Goal: Information Seeking & Learning: Learn about a topic

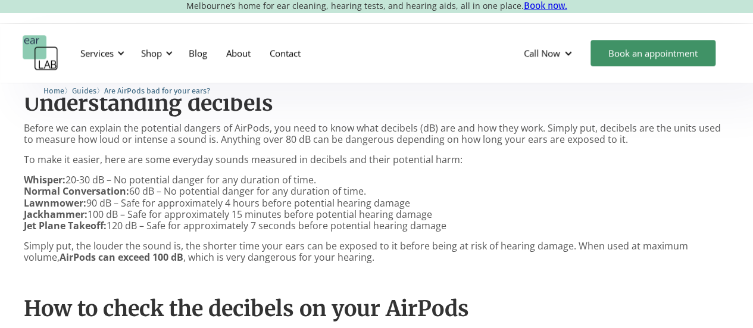
scroll to position [595, 0]
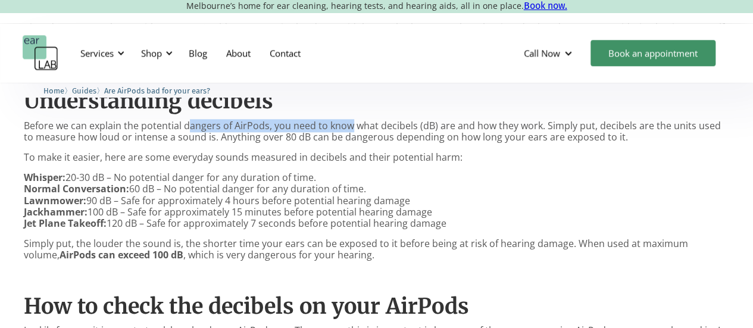
drag, startPoint x: 186, startPoint y: 125, endPoint x: 361, endPoint y: 123, distance: 175.1
click at [361, 123] on p "Before we can explain the potential dangers of AirPods, you need to know what d…" at bounding box center [377, 131] width 706 height 23
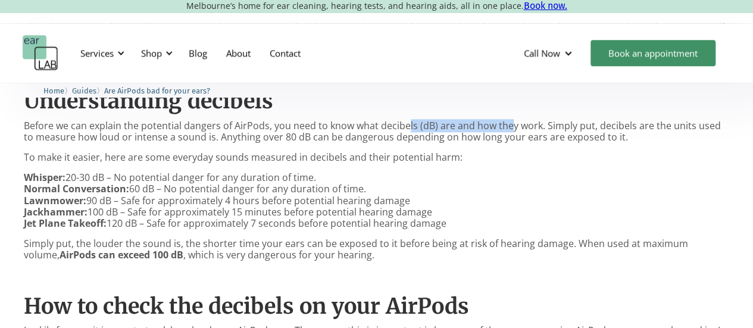
drag, startPoint x: 406, startPoint y: 121, endPoint x: 532, endPoint y: 116, distance: 126.4
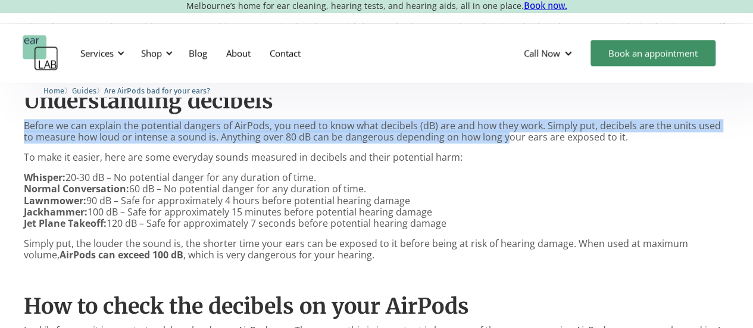
drag, startPoint x: 579, startPoint y: 112, endPoint x: 476, endPoint y: 131, distance: 104.8
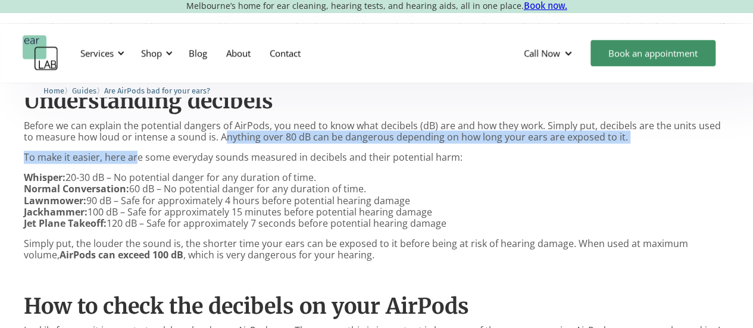
drag, startPoint x: 138, startPoint y: 145, endPoint x: 247, endPoint y: 137, distance: 109.9
click at [247, 137] on p "Before we can explain the potential dangers of AirPods, you need to know what d…" at bounding box center [377, 131] width 706 height 23
drag, startPoint x: 228, startPoint y: 135, endPoint x: 133, endPoint y: 144, distance: 95.1
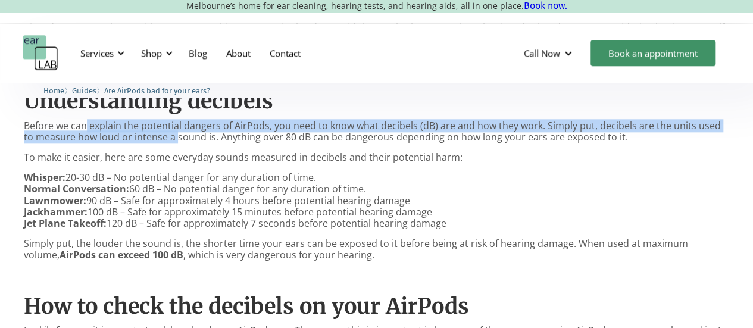
drag, startPoint x: 84, startPoint y: 130, endPoint x: 204, endPoint y: 143, distance: 120.4
click at [204, 143] on p "Before we can explain the potential dangers of AirPods, you need to know what d…" at bounding box center [377, 131] width 706 height 23
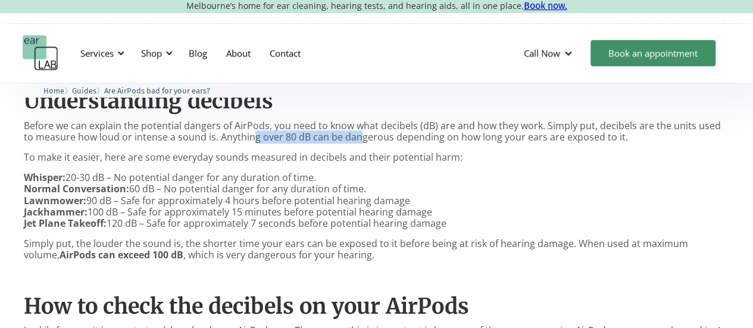
drag, startPoint x: 240, startPoint y: 141, endPoint x: 372, endPoint y: 139, distance: 131.6
click at [372, 139] on p "Before we can explain the potential dangers of AirPods, you need to know what d…" at bounding box center [377, 131] width 706 height 23
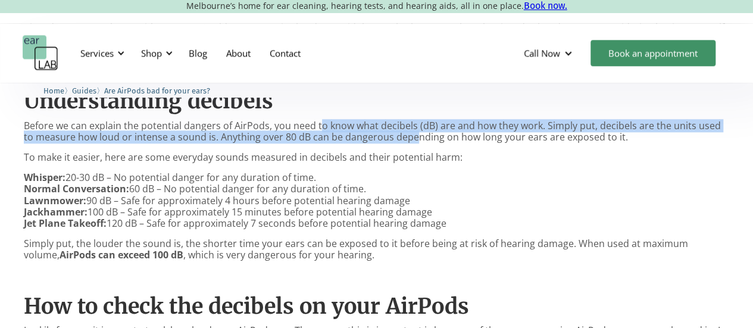
drag, startPoint x: 401, startPoint y: 141, endPoint x: 300, endPoint y: 130, distance: 102.4
click at [300, 130] on p "Before we can explain the potential dangers of AirPods, you need to know what d…" at bounding box center [377, 131] width 706 height 23
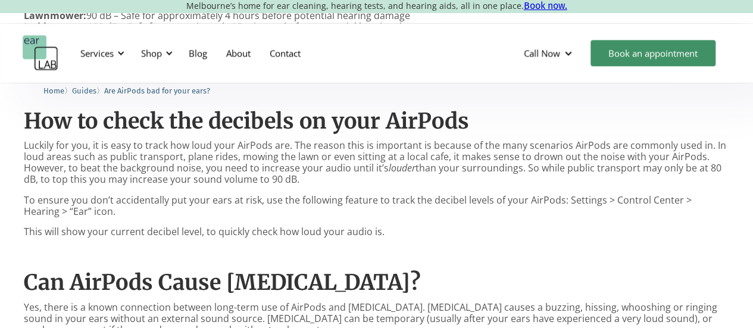
scroll to position [780, 0]
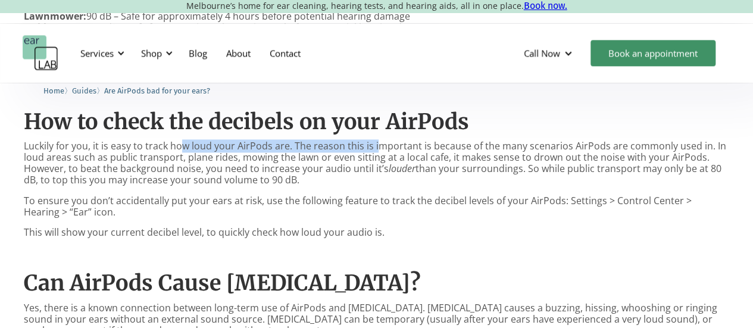
drag, startPoint x: 182, startPoint y: 149, endPoint x: 392, endPoint y: 133, distance: 210.3
click at [392, 133] on div "AirPods are everywhere. With over 100M sold every year, it’s hard to avoid them…" at bounding box center [377, 239] width 706 height 804
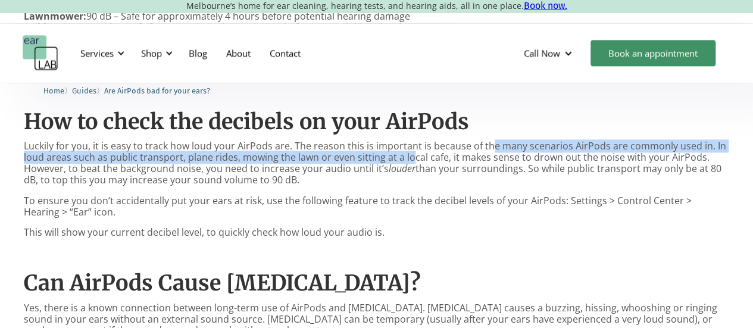
drag, startPoint x: 488, startPoint y: 141, endPoint x: 409, endPoint y: 154, distance: 80.8
click at [409, 154] on p "Luckily for you, it is easy to track how loud your AirPods are. The reason this…" at bounding box center [377, 164] width 706 height 46
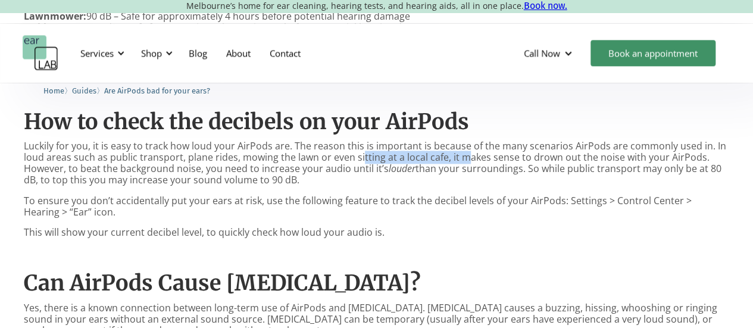
drag, startPoint x: 466, startPoint y: 153, endPoint x: 331, endPoint y: 167, distance: 136.0
click at [331, 167] on p "Luckily for you, it is easy to track how loud your AirPods are. The reason this…" at bounding box center [377, 164] width 706 height 46
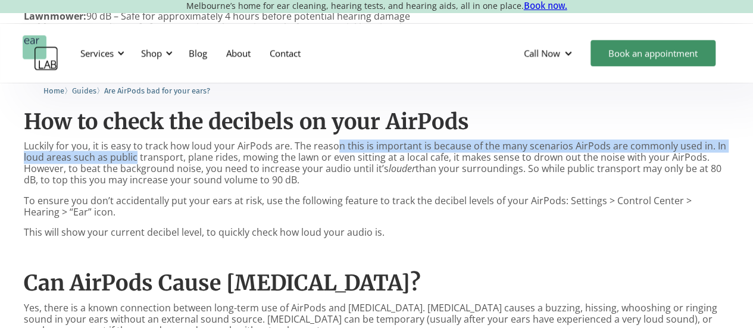
drag, startPoint x: 136, startPoint y: 156, endPoint x: 342, endPoint y: 138, distance: 206.9
click at [342, 138] on div "AirPods are everywhere. With over 100M sold every year, it’s hard to avoid them…" at bounding box center [377, 239] width 706 height 804
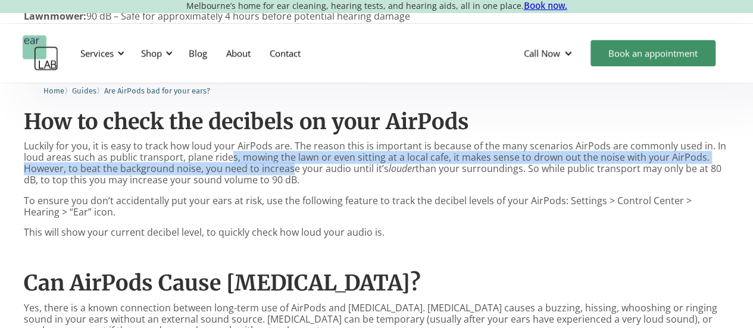
drag, startPoint x: 227, startPoint y: 154, endPoint x: 299, endPoint y: 165, distance: 72.9
click at [299, 165] on p "Luckily for you, it is easy to track how loud your AirPods are. The reason this…" at bounding box center [377, 164] width 706 height 46
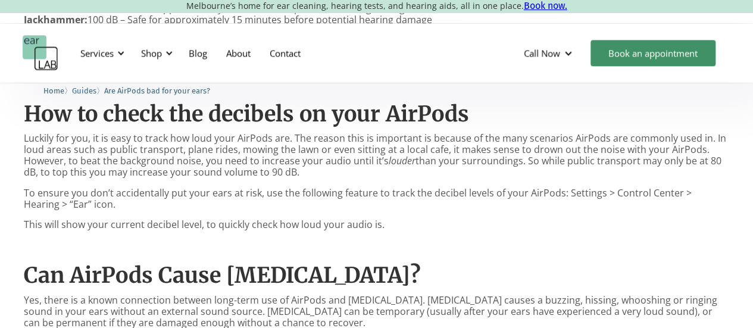
scroll to position [789, 0]
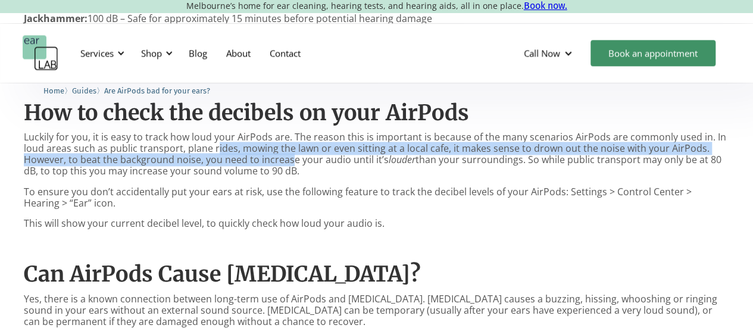
drag, startPoint x: 216, startPoint y: 151, endPoint x: 339, endPoint y: 155, distance: 123.4
click at [339, 155] on p "Luckily for you, it is easy to track how loud your AirPods are. The reason this…" at bounding box center [377, 155] width 706 height 46
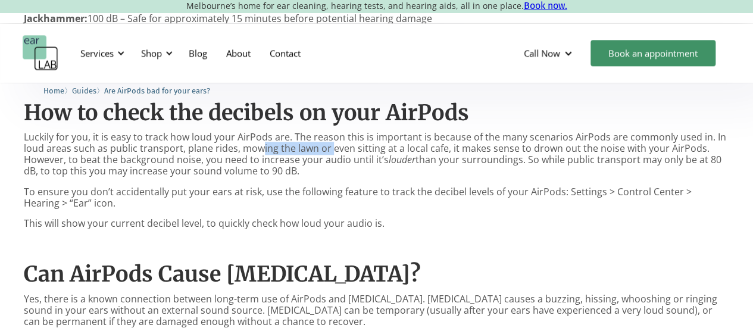
drag, startPoint x: 259, startPoint y: 148, endPoint x: 355, endPoint y: 151, distance: 96.5
click at [355, 151] on p "Luckily for you, it is easy to track how loud your AirPods are. The reason this…" at bounding box center [377, 155] width 706 height 46
drag, startPoint x: 266, startPoint y: 161, endPoint x: 361, endPoint y: 155, distance: 95.5
click at [361, 155] on p "Luckily for you, it is easy to track how loud your AirPods are. The reason this…" at bounding box center [377, 155] width 706 height 46
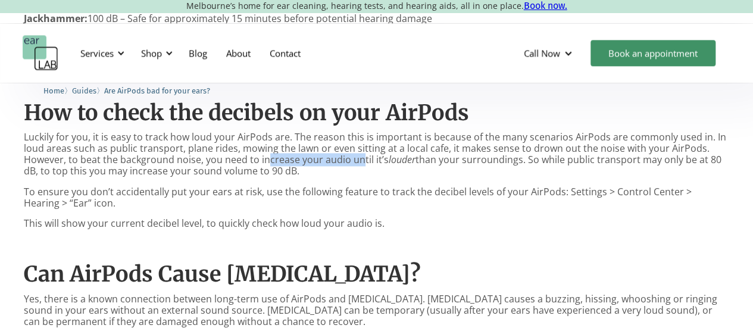
click at [361, 155] on p "Luckily for you, it is easy to track how loud your AirPods are. The reason this…" at bounding box center [377, 155] width 706 height 46
drag, startPoint x: 278, startPoint y: 148, endPoint x: 383, endPoint y: 146, distance: 105.5
click at [383, 146] on p "Luckily for you, it is easy to track how loud your AirPods are. The reason this…" at bounding box center [377, 155] width 706 height 46
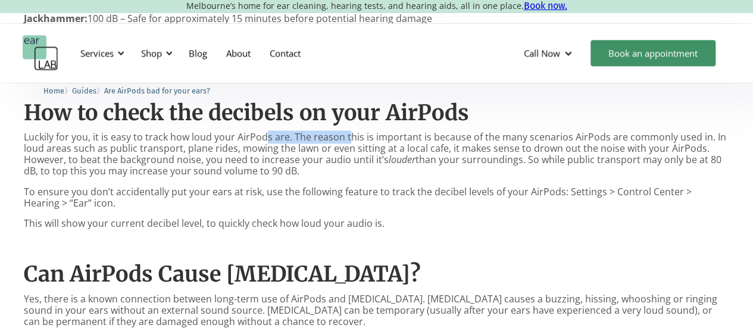
drag, startPoint x: 266, startPoint y: 141, endPoint x: 370, endPoint y: 145, distance: 104.9
click at [370, 145] on p "Luckily for you, it is easy to track how loud your AirPods are. The reason this…" at bounding box center [377, 155] width 706 height 46
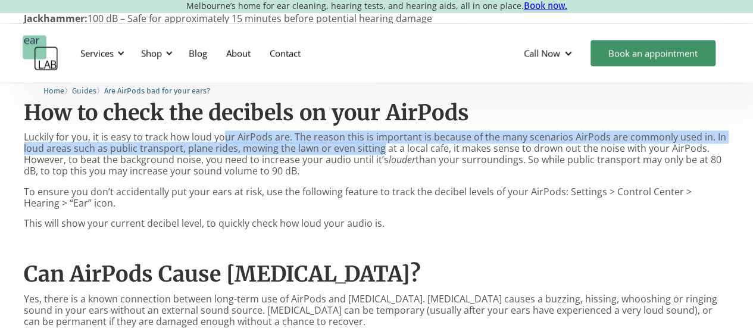
drag, startPoint x: 221, startPoint y: 133, endPoint x: 384, endPoint y: 152, distance: 164.4
click at [384, 152] on p "Luckily for you, it is easy to track how loud your AirPods are. The reason this…" at bounding box center [377, 155] width 706 height 46
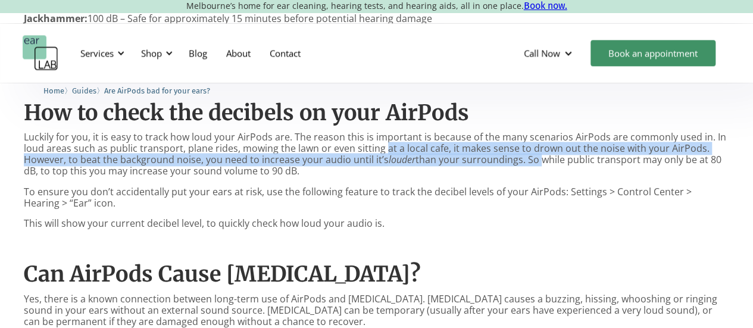
drag, startPoint x: 384, startPoint y: 152, endPoint x: 544, endPoint y: 160, distance: 159.8
click at [544, 160] on p "Luckily for you, it is easy to track how loud your AirPods are. The reason this…" at bounding box center [377, 155] width 706 height 46
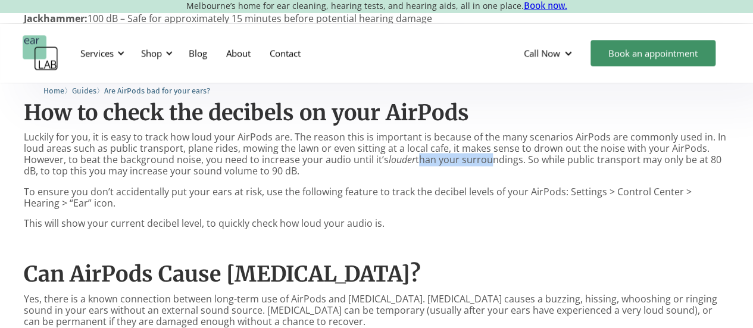
drag, startPoint x: 419, startPoint y: 158, endPoint x: 531, endPoint y: 164, distance: 112.1
click at [531, 164] on p "Luckily for you, it is easy to track how loud your AirPods are. The reason this…" at bounding box center [377, 155] width 706 height 46
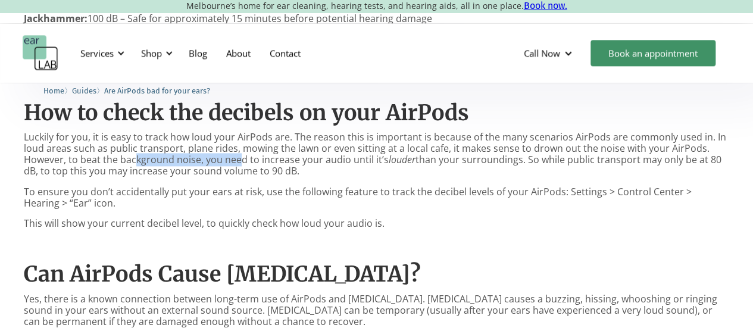
drag, startPoint x: 137, startPoint y: 163, endPoint x: 291, endPoint y: 162, distance: 153.7
click at [291, 162] on p "Luckily for you, it is easy to track how loud your AirPods are. The reason this…" at bounding box center [377, 155] width 706 height 46
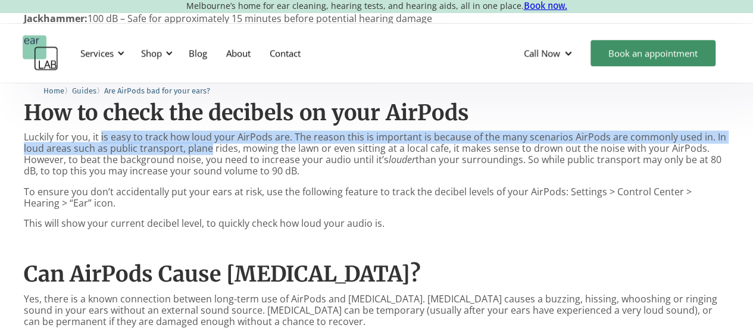
drag, startPoint x: 100, startPoint y: 139, endPoint x: 229, endPoint y: 156, distance: 130.4
click at [229, 156] on p "Luckily for you, it is easy to track how loud your AirPods are. The reason this…" at bounding box center [377, 155] width 706 height 46
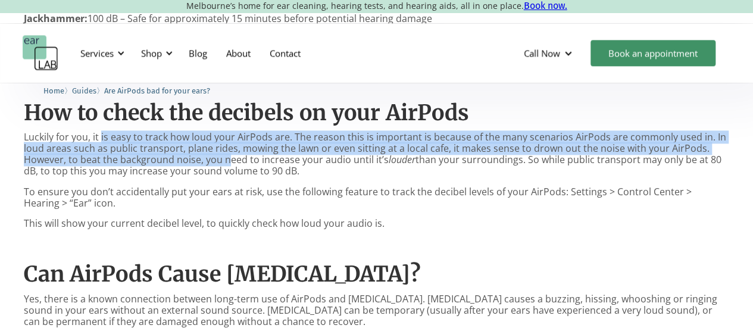
click at [229, 156] on p "Luckily for you, it is easy to track how loud your AirPods are. The reason this…" at bounding box center [377, 155] width 706 height 46
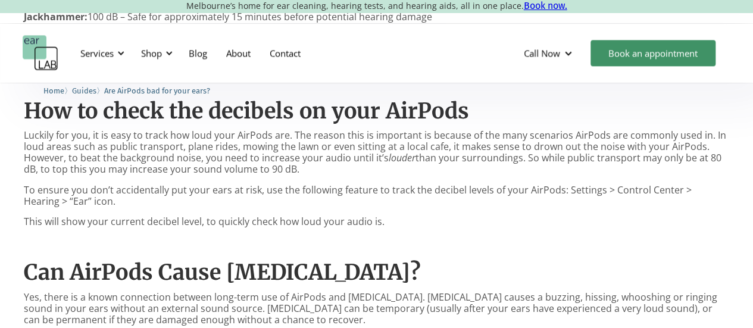
scroll to position [791, 0]
drag, startPoint x: 154, startPoint y: 141, endPoint x: 229, endPoint y: 151, distance: 75.2
click at [229, 151] on p "Luckily for you, it is easy to track how loud your AirPods are. The reason this…" at bounding box center [377, 152] width 706 height 46
drag, startPoint x: 229, startPoint y: 151, endPoint x: 138, endPoint y: 145, distance: 91.4
click at [138, 145] on p "Luckily for you, it is easy to track how loud your AirPods are. The reason this…" at bounding box center [377, 152] width 706 height 46
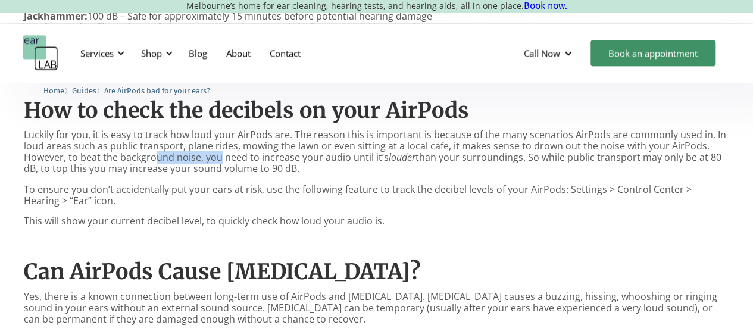
drag, startPoint x: 221, startPoint y: 159, endPoint x: 117, endPoint y: 161, distance: 104.3
click at [117, 161] on p "Luckily for you, it is easy to track how loud your AirPods are. The reason this…" at bounding box center [377, 152] width 706 height 46
drag, startPoint x: 78, startPoint y: 191, endPoint x: 187, endPoint y: 191, distance: 109.0
click at [187, 191] on p "To ensure you don’t accidentally put your ears at risk, use the following featu…" at bounding box center [377, 195] width 706 height 23
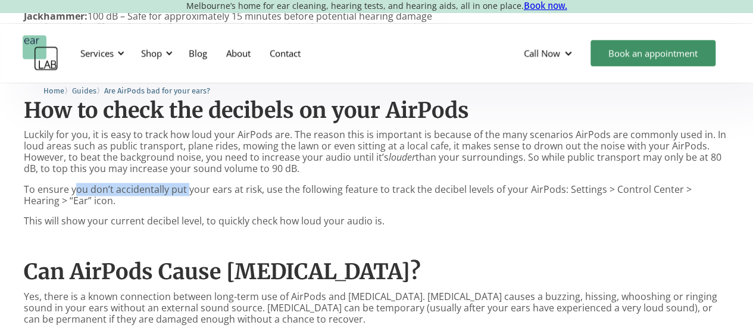
click at [187, 191] on p "To ensure you don’t accidentally put your ears at risk, use the following featu…" at bounding box center [377, 195] width 706 height 23
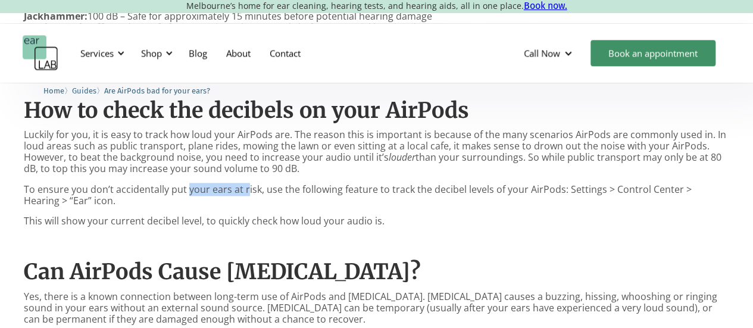
drag, startPoint x: 187, startPoint y: 191, endPoint x: 281, endPoint y: 189, distance: 93.5
click at [281, 189] on p "To ensure you don’t accidentally put your ears at risk, use the following featu…" at bounding box center [377, 195] width 706 height 23
drag, startPoint x: 318, startPoint y: 188, endPoint x: 397, endPoint y: 194, distance: 79.4
click at [397, 194] on p "To ensure you don’t accidentally put your ears at risk, use the following featu…" at bounding box center [377, 195] width 706 height 23
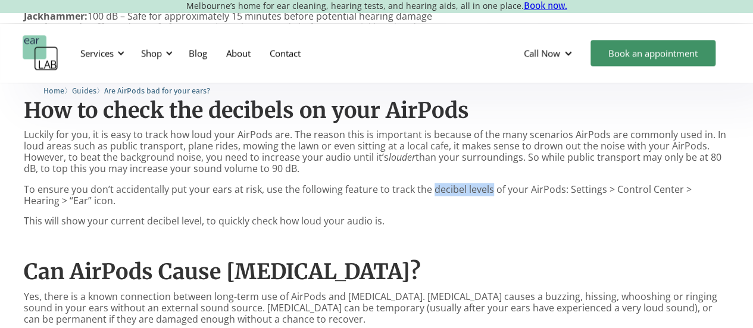
drag, startPoint x: 429, startPoint y: 190, endPoint x: 521, endPoint y: 192, distance: 91.7
click at [521, 192] on p "To ensure you don’t accidentally put your ears at risk, use the following featu…" at bounding box center [377, 195] width 706 height 23
drag
click at [211, 184] on p "To ensure you don’t accidentally put your ears at risk, use the following featu…" at bounding box center [377, 195] width 706 height 23
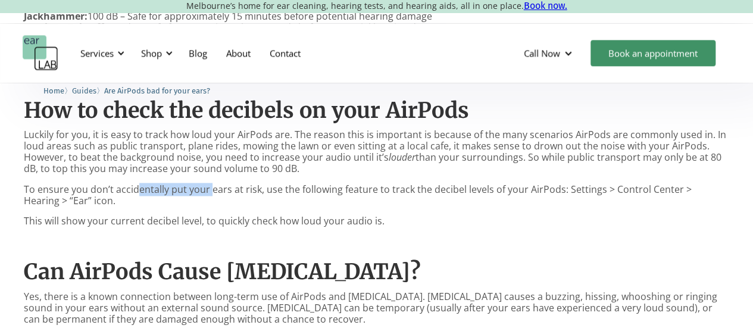
click at [211, 184] on p "To ensure you don’t accidentally put your ears at risk, use the following featu…" at bounding box center [377, 195] width 706 height 23
click at [198, 204] on div "AirPods are everywhere. With over 100M sold every year, it’s hard to avoid them…" at bounding box center [377, 228] width 706 height 804
click at [198, 204] on p "To ensure you don’t accidentally put your ears at risk, use the following featu…" at bounding box center [377, 195] width 706 height 23
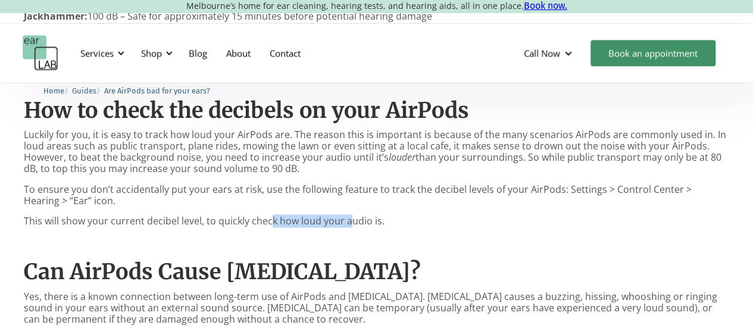
click at [387, 226] on p "This will show your current decibel level, to quickly check how loud your audio…" at bounding box center [377, 221] width 706 height 11
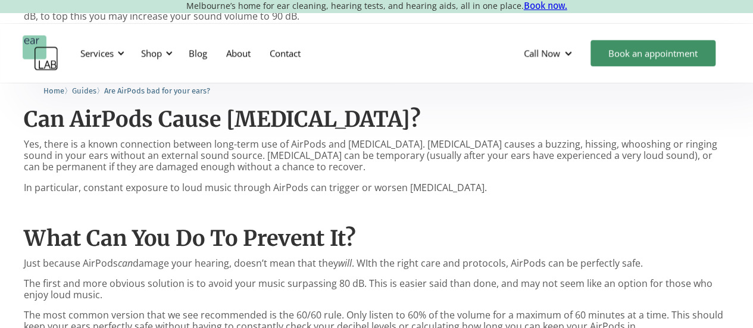
scroll to position [943, 0]
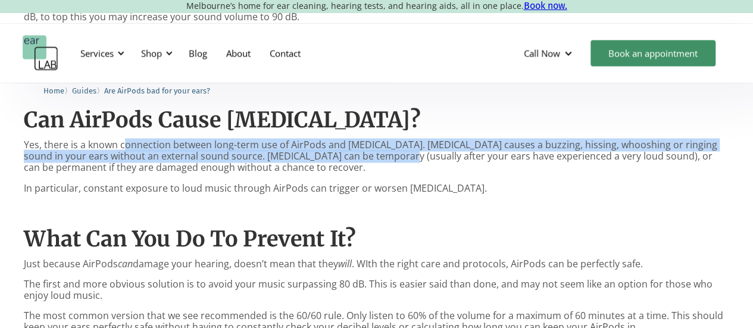
click at [370, 154] on p "Yes, there is a known connection between long-term use of AirPods and [MEDICAL_…" at bounding box center [377, 156] width 706 height 35
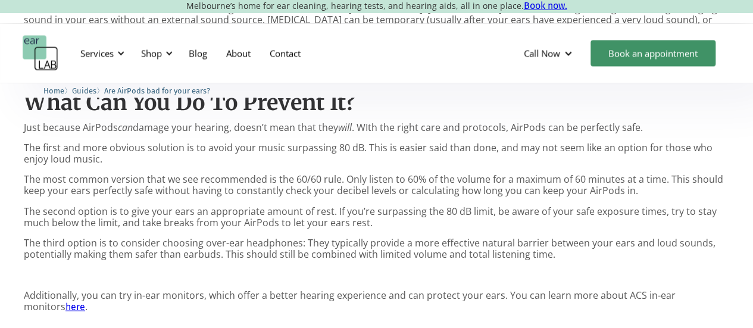
scroll to position [1080, 0]
click at [231, 150] on p "The first and more obvious solution is to avoid your music surpassing 80 dB. Th…" at bounding box center [377, 152] width 706 height 23
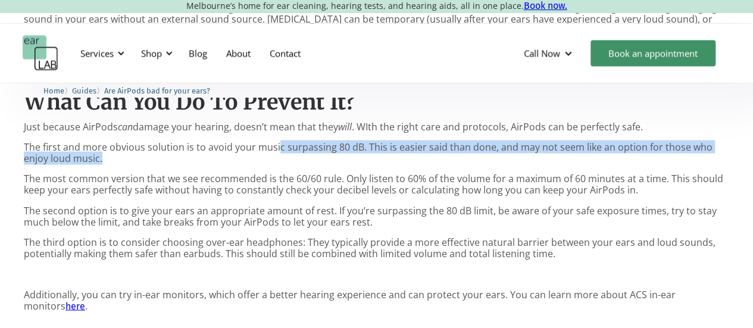
click at [344, 154] on p "The first and more obvious solution is to avoid your music surpassing 80 dB. Th…" at bounding box center [377, 152] width 706 height 23
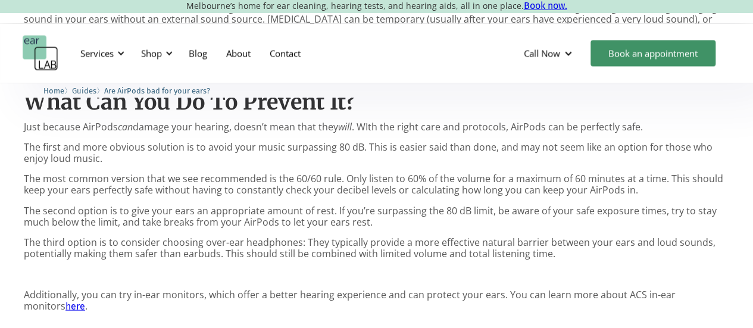
click at [332, 150] on p "The first and more obvious solution is to avoid your music surpassing 80 dB. Th…" at bounding box center [377, 152] width 706 height 23
click at [406, 144] on p "The first and more obvious solution is to avoid your music surpassing 80 dB. Th…" at bounding box center [377, 152] width 706 height 23
click at [478, 144] on p "The first and more obvious solution is to avoid your music surpassing 80 dB. Th…" at bounding box center [377, 152] width 706 height 23
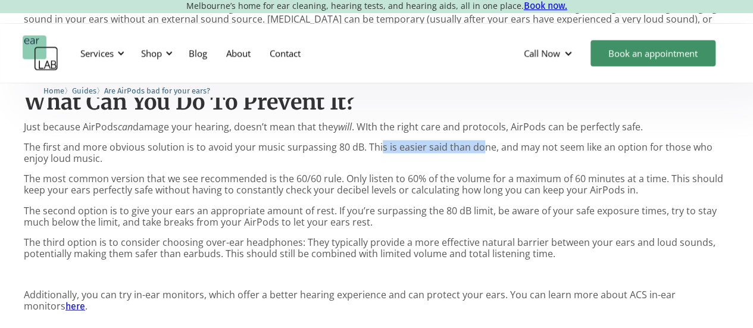
click at [478, 144] on p "The first and more obvious solution is to avoid your music surpassing 80 dB. Th…" at bounding box center [377, 152] width 706 height 23
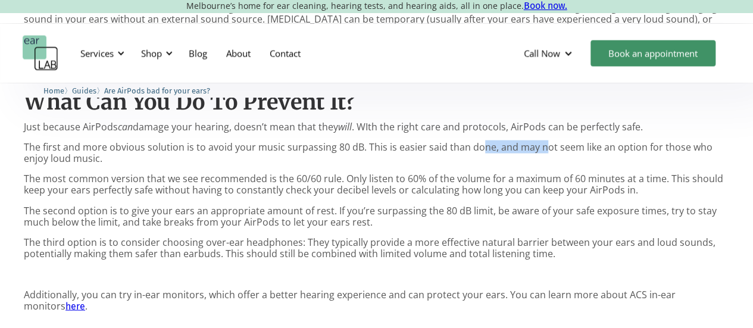
click at [591, 151] on p "The first and more obvious solution is to avoid your music surpassing 80 dB. Th…" at bounding box center [377, 152] width 706 height 23
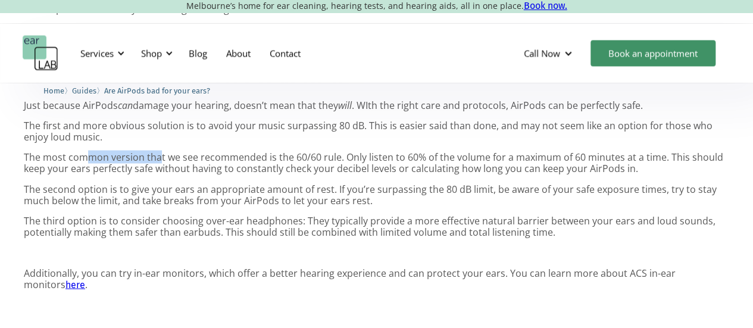
click at [353, 160] on p "The most common version that we see recommended is the 60/60 rule. Only listen …" at bounding box center [377, 162] width 706 height 23
click at [322, 156] on p "The most common version that we see recommended is the 60/60 rule. Only listen …" at bounding box center [377, 162] width 706 height 23
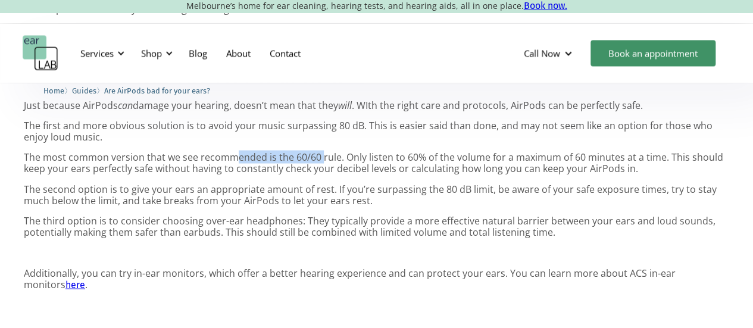
click at [322, 156] on p "The most common version that we see recommended is the 60/60 rule. Only listen …" at bounding box center [377, 162] width 706 height 23
click at [261, 159] on p "The most common version that we see recommended is the 60/60 rule. Only listen …" at bounding box center [377, 162] width 706 height 23
click at [352, 160] on p "The most common version that we see recommended is the 60/60 rule. Only listen …" at bounding box center [377, 162] width 706 height 23
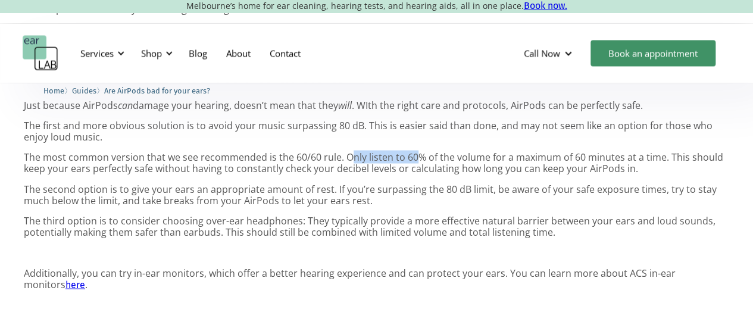
click at [447, 153] on p "The most common version that we see recommended is the 60/60 rule. Only listen …" at bounding box center [377, 162] width 706 height 23
click at [472, 157] on p "The most common version that we see recommended is the 60/60 rule. Only listen …" at bounding box center [377, 162] width 706 height 23
click at [571, 155] on p "The most common version that we see recommended is the 60/60 rule. Only listen …" at bounding box center [377, 162] width 706 height 23
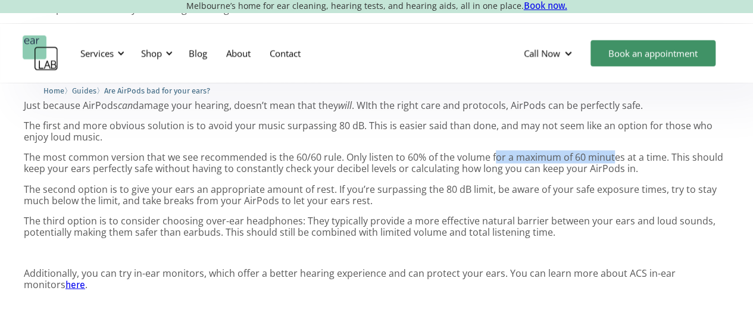
click at [491, 151] on p "The most common version that we see recommended is the 60/60 rule. Only listen …" at bounding box center [377, 162] width 706 height 23
click at [455, 157] on p "The most common version that we see recommended is the 60/60 rule. Only listen …" at bounding box center [377, 162] width 706 height 23
click at [486, 154] on p "The most common version that we see recommended is the 60/60 rule. Only listen …" at bounding box center [377, 162] width 706 height 23
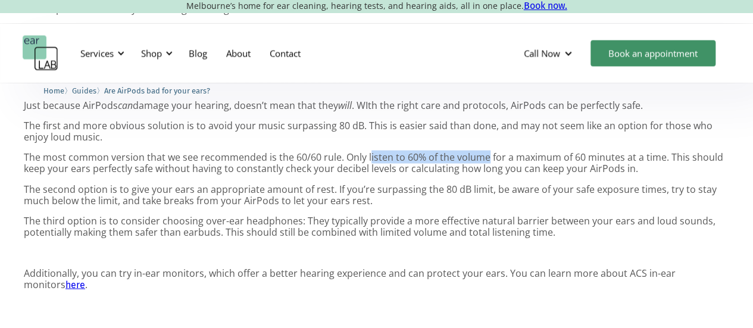
click at [486, 154] on p "The most common version that we see recommended is the 60/60 rule. Only listen …" at bounding box center [377, 162] width 706 height 23
click at [529, 163] on p "The most common version that we see recommended is the 60/60 rule. Only listen …" at bounding box center [377, 162] width 706 height 23
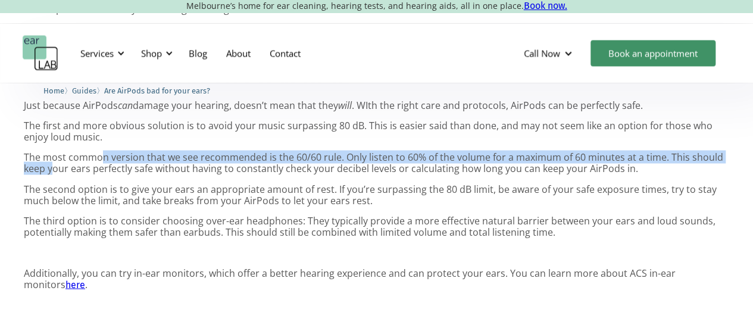
click at [145, 167] on p "The most common version that we see recommended is the 60/60 rule. Only listen …" at bounding box center [377, 162] width 706 height 23
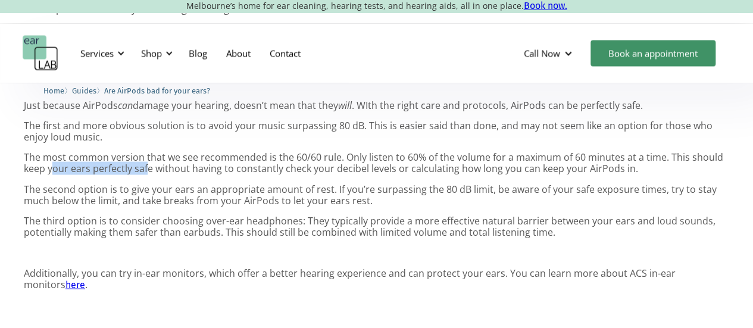
click at [145, 167] on p "The most common version that we see recommended is the 60/60 rule. Only listen …" at bounding box center [377, 162] width 706 height 23
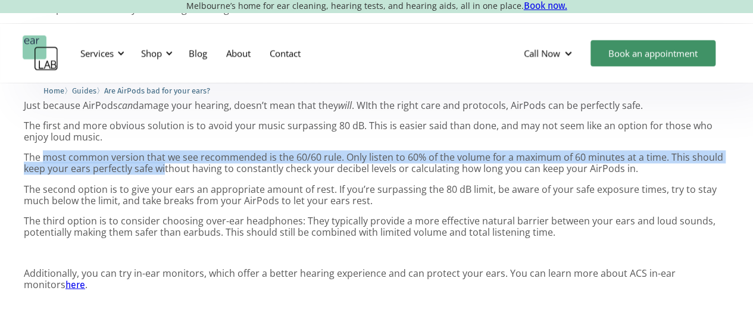
click at [166, 166] on p "The most common version that we see recommended is the 60/60 rule. Only listen …" at bounding box center [377, 162] width 706 height 23
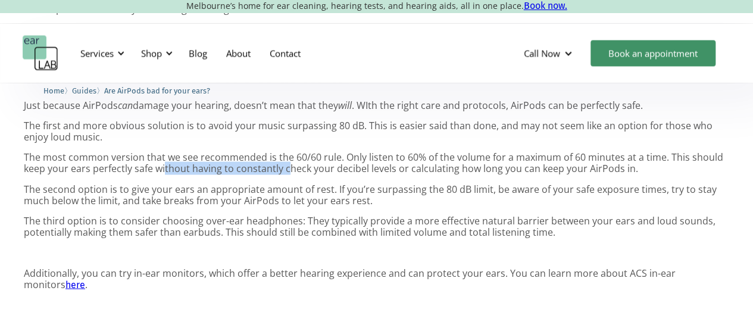
click at [312, 167] on p "The most common version that we see recommended is the 60/60 rule. Only listen …" at bounding box center [377, 162] width 706 height 23
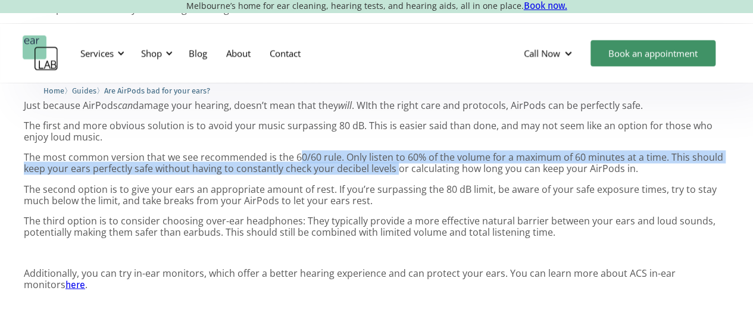
click at [395, 169] on p "The most common version that we see recommended is the 60/60 rule. Only listen …" at bounding box center [377, 162] width 706 height 23
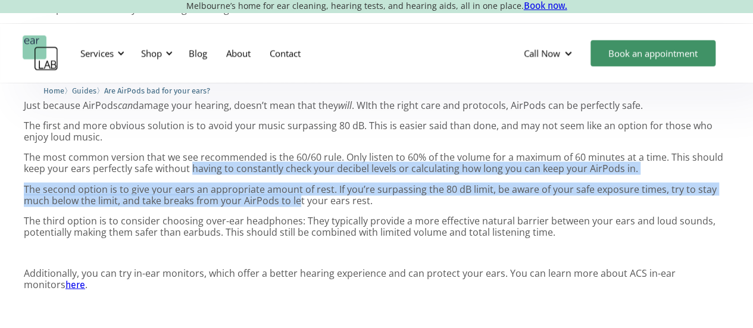
click at [297, 197] on p "The second option is to give your ears an appropriate amount of rest. If you’re…" at bounding box center [377, 194] width 706 height 23
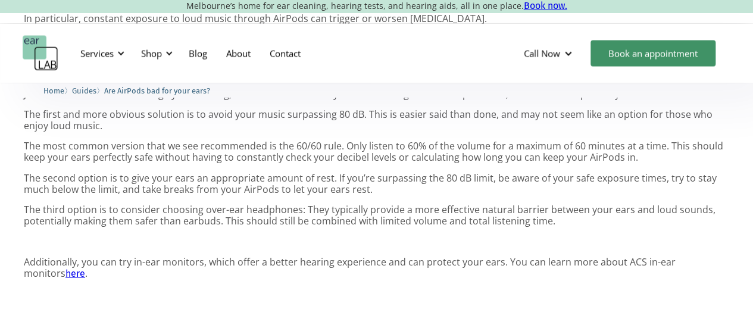
scroll to position [1112, 0]
click at [448, 173] on p "The second option is to give your ears an appropriate amount of rest. If you’re…" at bounding box center [377, 184] width 706 height 23
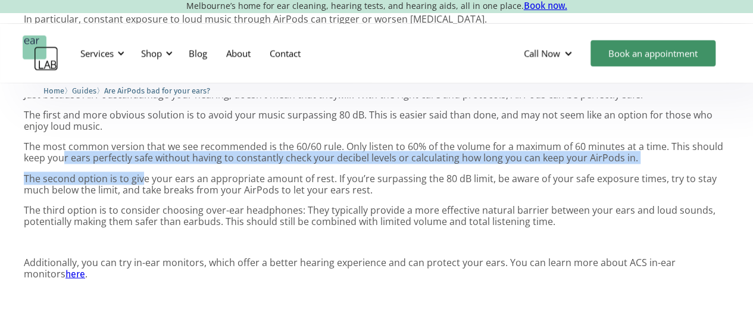
click at [203, 173] on p "The second option is to give your ears an appropriate amount of rest. If you’re…" at bounding box center [377, 184] width 706 height 23
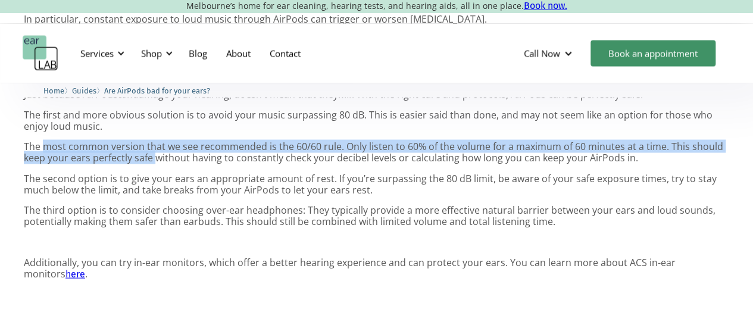
click at [208, 163] on p "The most common version that we see recommended is the 60/60 rule. Only listen …" at bounding box center [377, 152] width 706 height 23
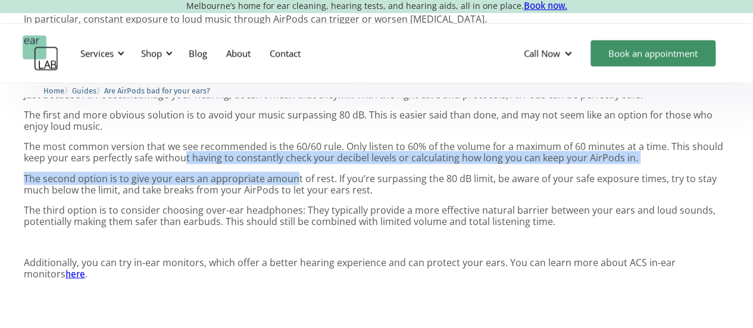
click at [154, 155] on p "The most common version that we see recommended is the 60/60 rule. Only listen …" at bounding box center [377, 152] width 706 height 23
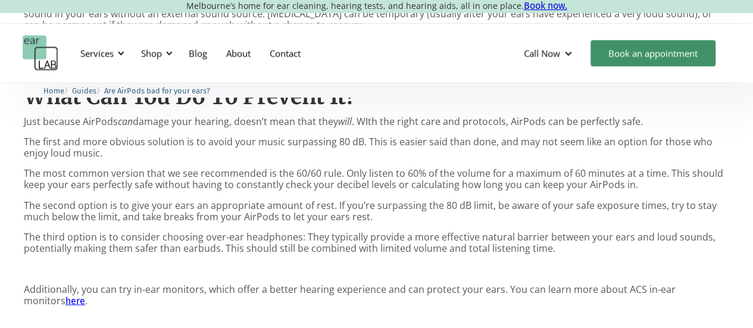
scroll to position [1085, 0]
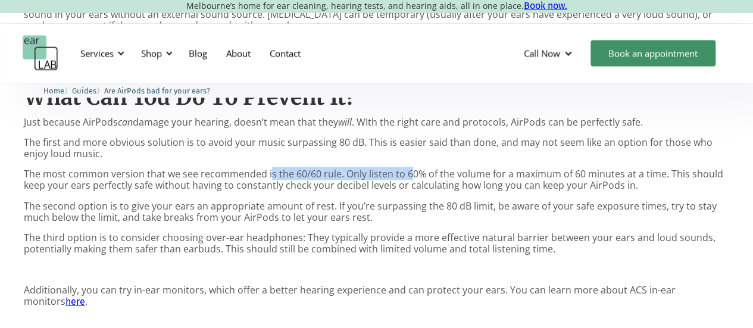
click at [411, 172] on p "The most common version that we see recommended is the 60/60 rule. Only listen …" at bounding box center [377, 179] width 706 height 23
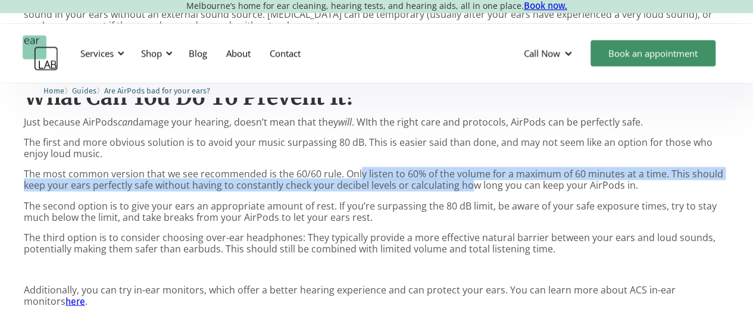
click at [495, 189] on p "The most common version that we see recommended is the 60/60 rule. Only listen …" at bounding box center [377, 179] width 706 height 23
click at [495, 176] on p "The most common version that we see recommended is the 60/60 rule. Only listen …" at bounding box center [377, 179] width 706 height 23
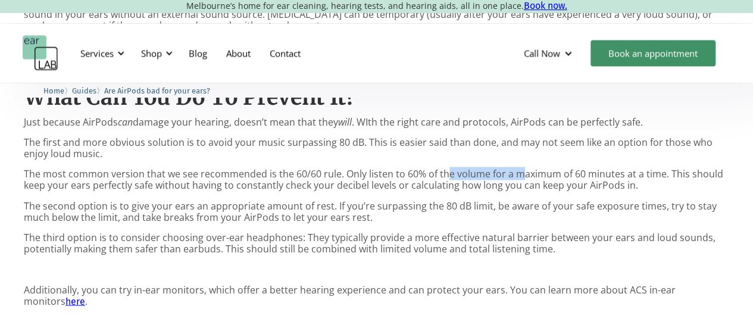
click at [527, 175] on p "The most common version that we see recommended is the 60/60 rule. Only listen …" at bounding box center [377, 179] width 706 height 23
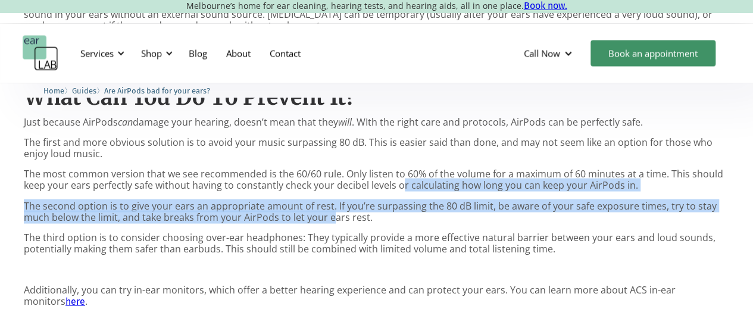
click at [399, 183] on p "The most common version that we see recommended is the 60/60 rule. Only listen …" at bounding box center [377, 179] width 706 height 23
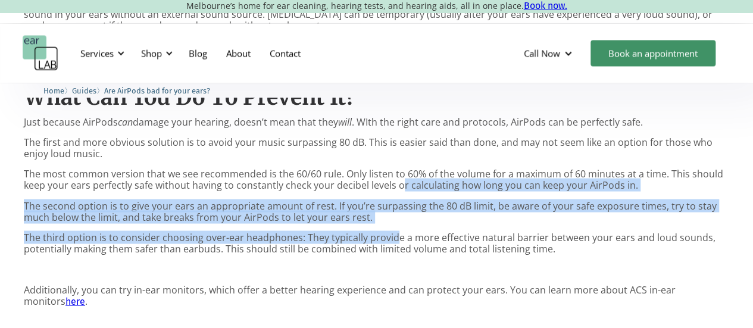
click at [391, 238] on p "The third option is to consider choosing over-ear headphones: They typically pr…" at bounding box center [377, 243] width 706 height 23
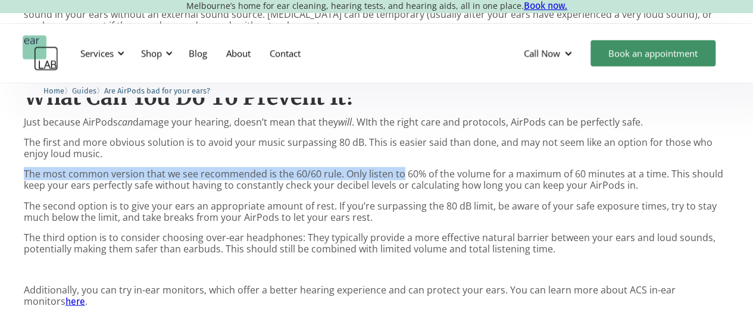
click at [392, 220] on p "The second option is to give your ears an appropriate amount of rest. If you’re…" at bounding box center [377, 211] width 706 height 23
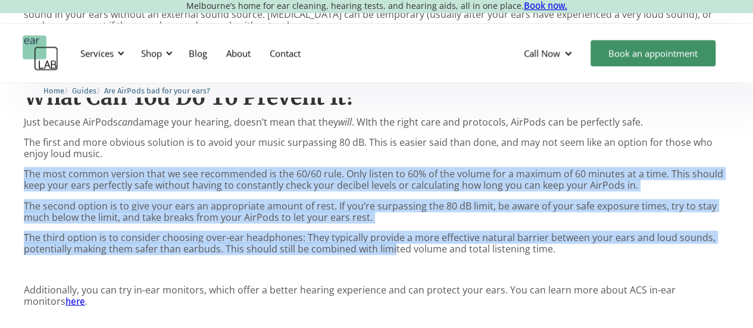
click at [391, 245] on p "The third option is to consider choosing over-ear headphones: They typically pr…" at bounding box center [377, 243] width 706 height 23
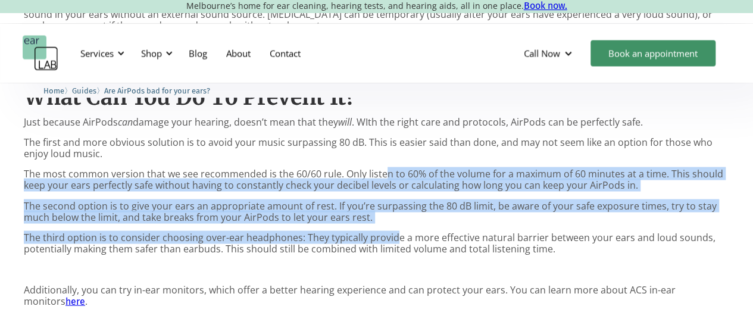
click at [394, 239] on p "The third option is to consider choosing over-ear headphones: They typically pr…" at bounding box center [377, 243] width 706 height 23
